Goal: Check status: Check status

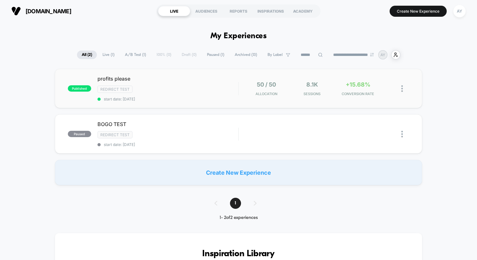
click at [193, 101] on div "published profits please Redirect Test start date: [DATE] 50 / 50 Allocation 8.…" at bounding box center [238, 88] width 367 height 39
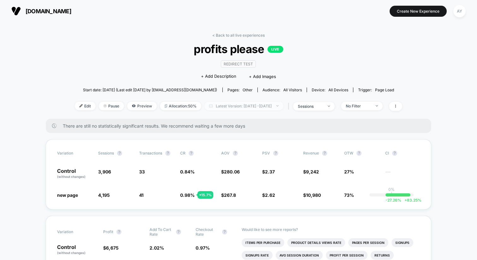
click at [230, 108] on span "Latest Version: Aug 30, 2025 - Sep 4, 2025" at bounding box center [243, 106] width 79 height 9
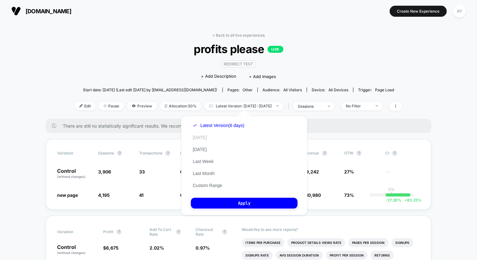
click at [199, 139] on button "Today" at bounding box center [200, 137] width 18 height 6
click at [206, 147] on button "Yesterday" at bounding box center [200, 149] width 18 height 6
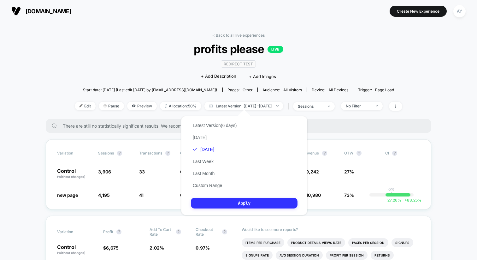
click at [216, 202] on button "Apply" at bounding box center [244, 202] width 107 height 11
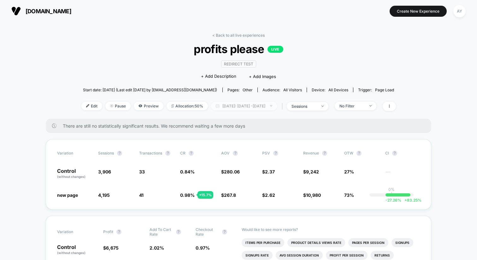
click at [238, 105] on span "Yesterday: Aug 29, 2025 - Sep 4, 2025" at bounding box center [244, 106] width 66 height 9
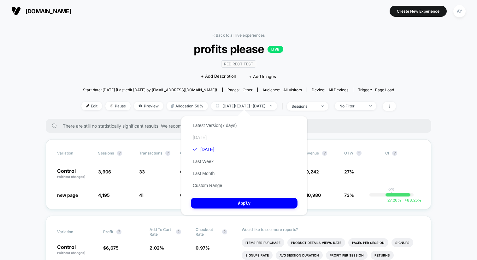
click at [203, 138] on button "Today" at bounding box center [200, 137] width 18 height 6
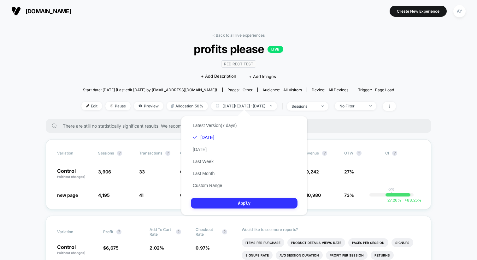
click at [213, 201] on button "Apply" at bounding box center [244, 202] width 107 height 11
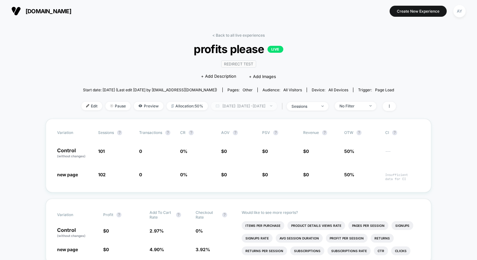
click at [246, 104] on span "Today: Sep 4, 2025 - Sep 4, 2025" at bounding box center [244, 106] width 66 height 9
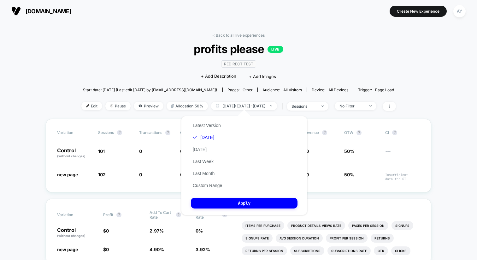
click at [195, 152] on div "Latest Version Today Yesterday Last Week Last Month Custom Range" at bounding box center [207, 155] width 33 height 72
click at [198, 149] on button "Yesterday" at bounding box center [200, 149] width 18 height 6
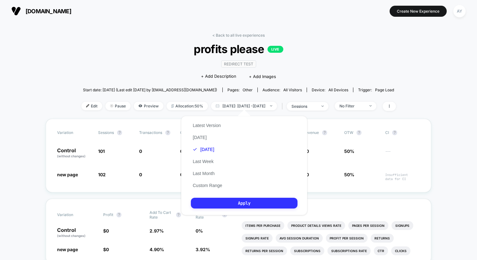
click at [216, 201] on button "Apply" at bounding box center [244, 202] width 107 height 11
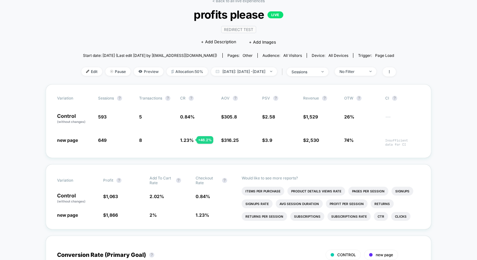
scroll to position [43, 0]
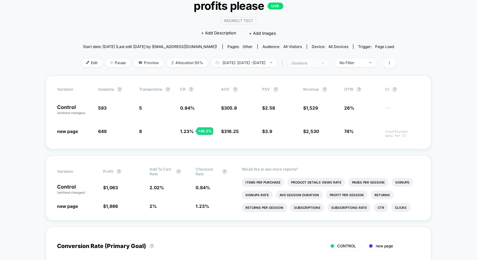
click at [319, 60] on span "sessions" at bounding box center [308, 63] width 42 height 9
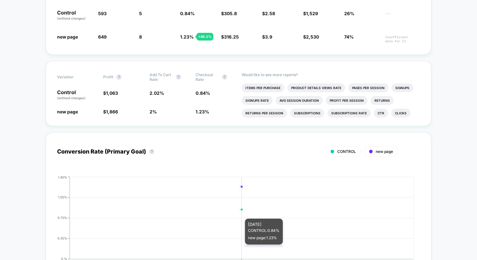
scroll to position [0, 0]
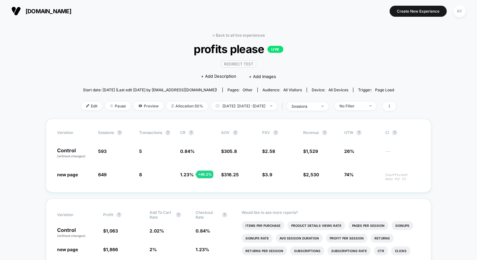
click at [238, 110] on div "< Back to all live experiences profits please LIVE Redirect Test Click to edit …" at bounding box center [238, 76] width 314 height 86
click at [238, 106] on span "Yesterday: Sep 3, 2025 - Sep 3, 2025" at bounding box center [244, 106] width 66 height 9
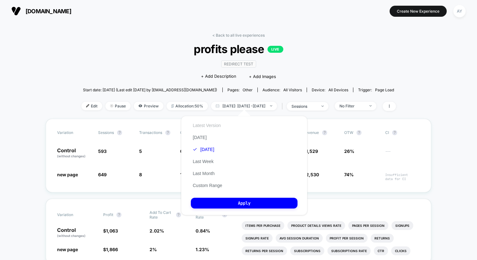
click at [210, 124] on button "Latest Version" at bounding box center [207, 125] width 32 height 6
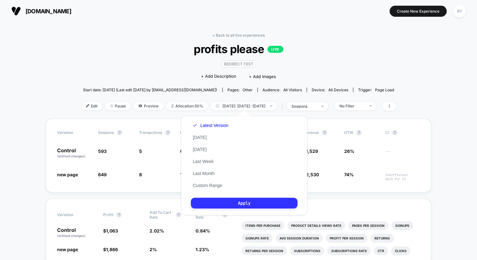
click at [220, 207] on button "Apply" at bounding box center [244, 202] width 107 height 11
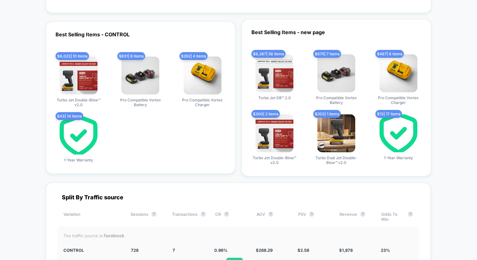
scroll to position [1641, 0]
